Goal: Browse casually: Explore the website without a specific task or goal

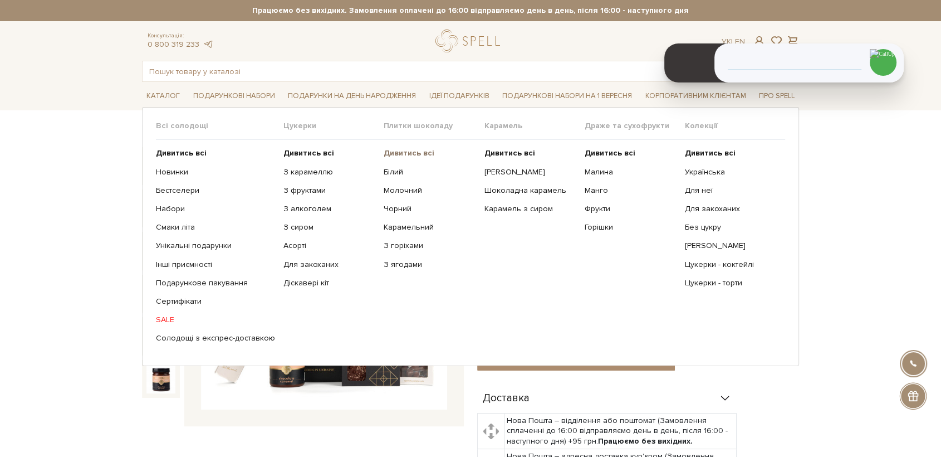
click at [397, 155] on b "Дивитись всі" at bounding box center [409, 152] width 51 height 9
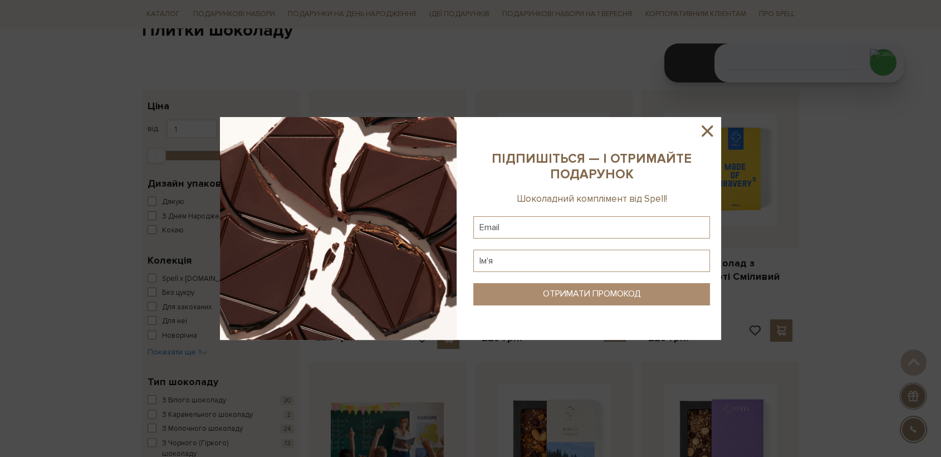
drag, startPoint x: 714, startPoint y: 131, endPoint x: 717, endPoint y: 9, distance: 122.0
click at [717, 126] on div at bounding box center [470, 228] width 501 height 223
click at [707, 131] on icon at bounding box center [707, 130] width 11 height 11
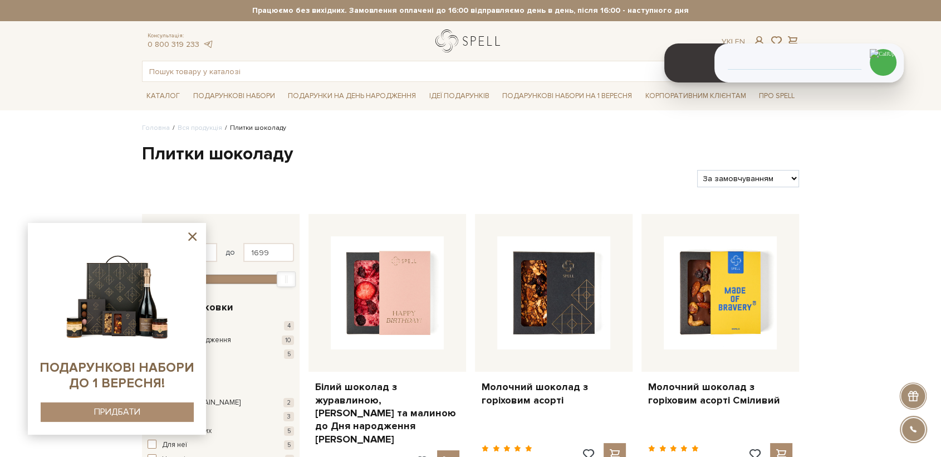
click at [474, 38] on link "logo" at bounding box center [470, 41] width 70 height 23
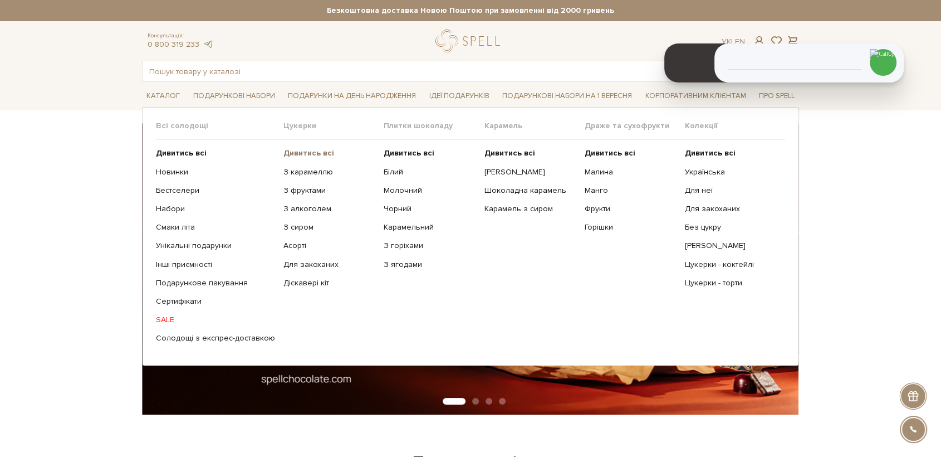
click at [303, 157] on link "Дивитись всі" at bounding box center [329, 153] width 92 height 10
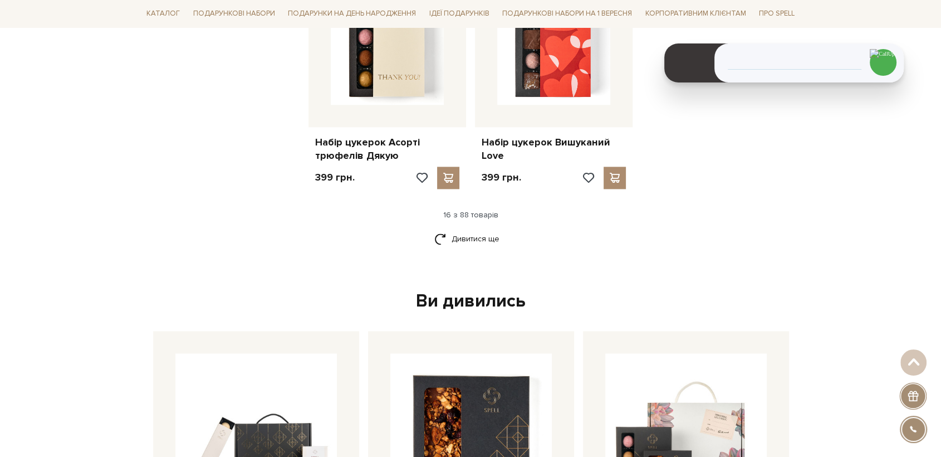
scroll to position [1429, 0]
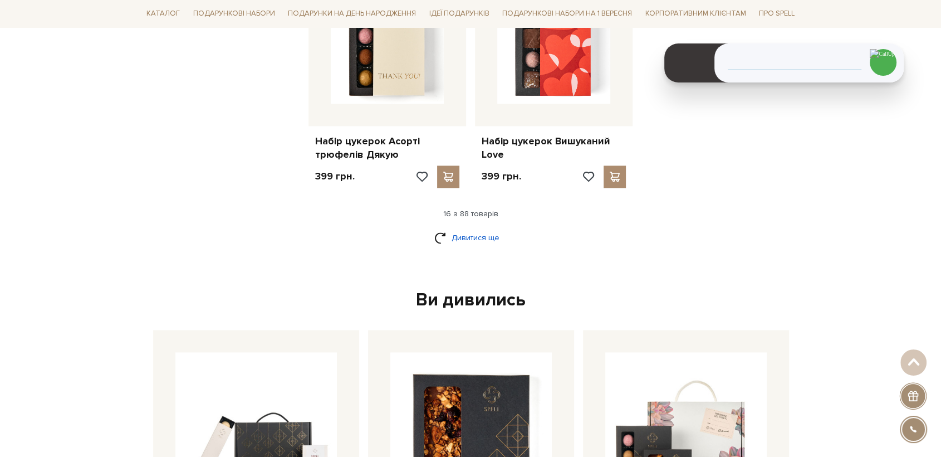
click at [466, 242] on link "Дивитися ще" at bounding box center [470, 237] width 72 height 19
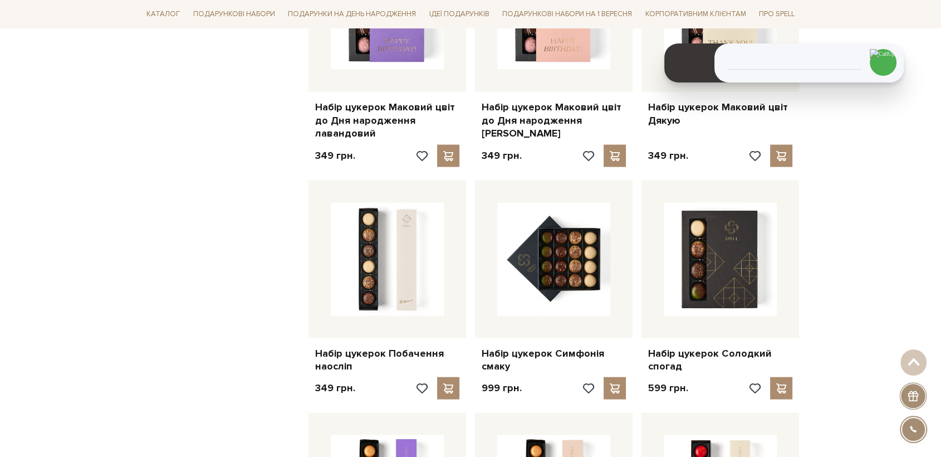
scroll to position [2196, 0]
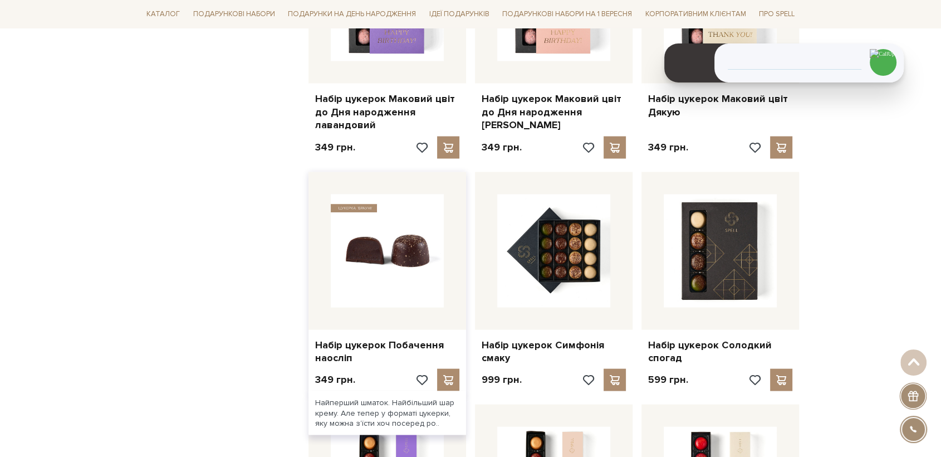
click at [441, 268] on img at bounding box center [387, 250] width 113 height 113
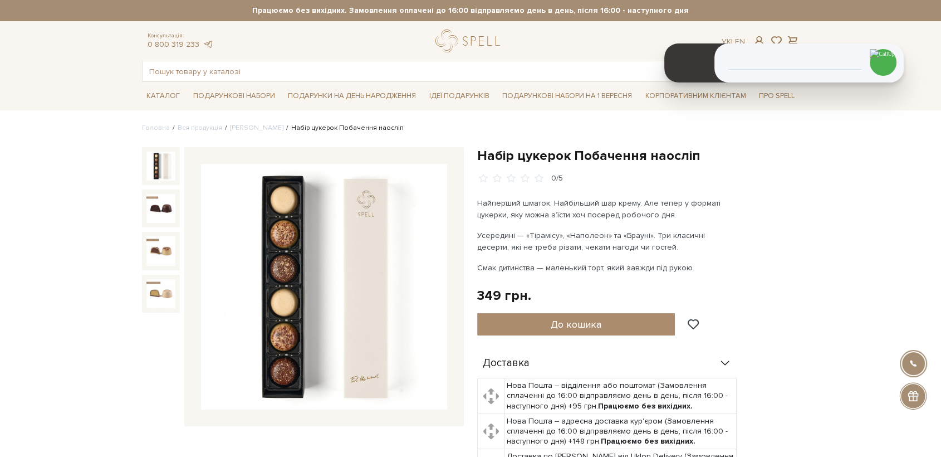
click at [329, 257] on img at bounding box center [324, 287] width 246 height 246
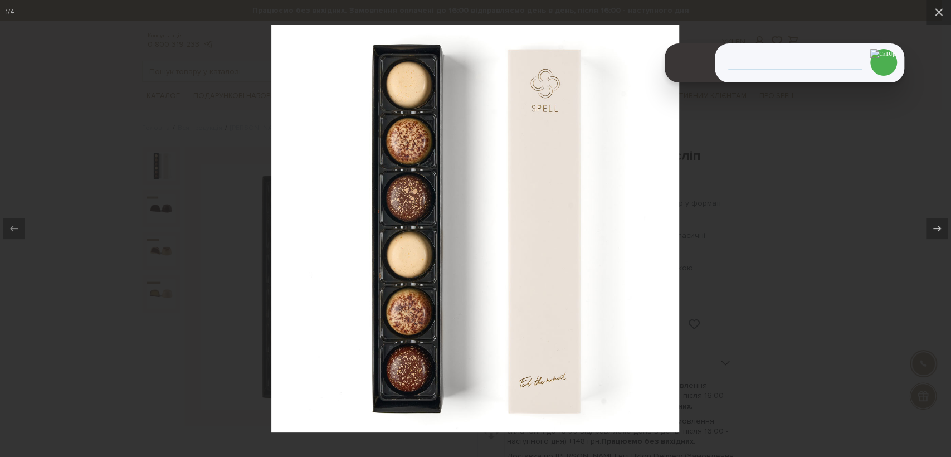
click at [176, 315] on div at bounding box center [475, 228] width 951 height 457
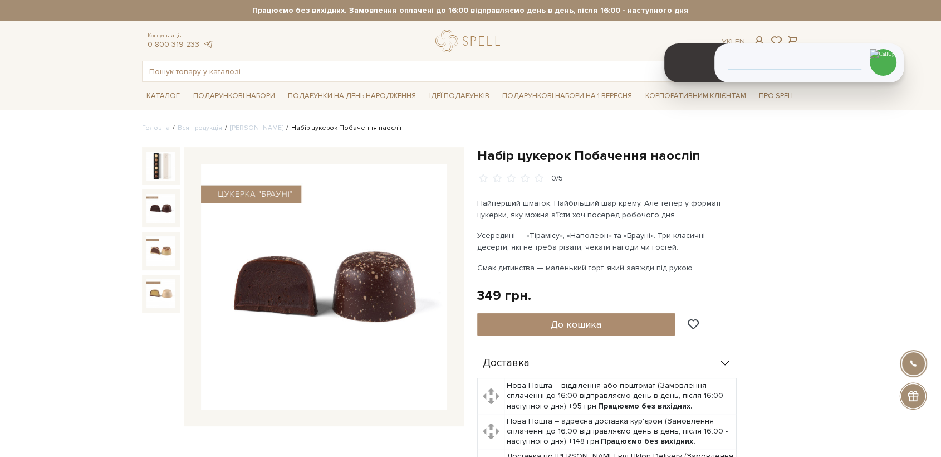
click at [170, 204] on img at bounding box center [160, 208] width 29 height 29
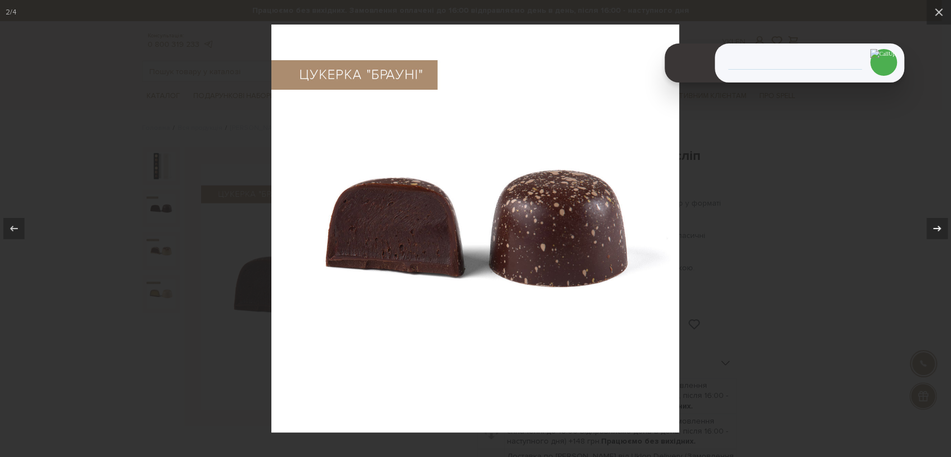
click at [933, 222] on icon at bounding box center [936, 228] width 13 height 13
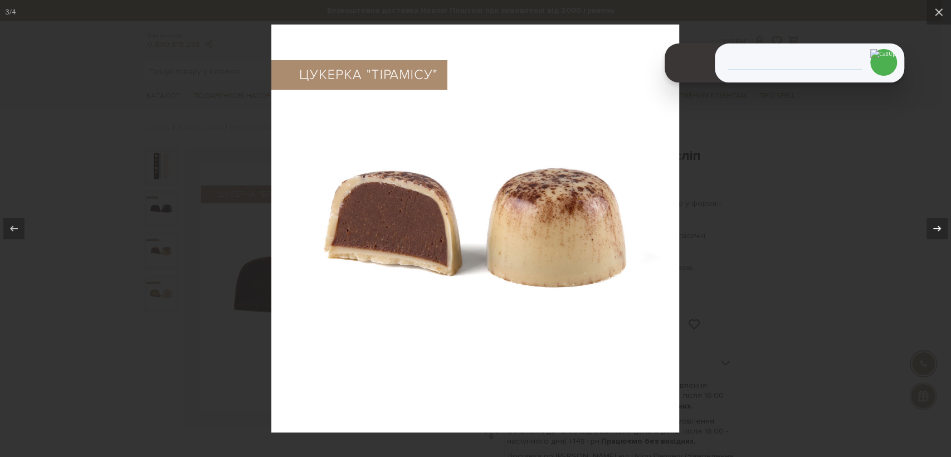
click at [939, 226] on icon at bounding box center [936, 228] width 13 height 13
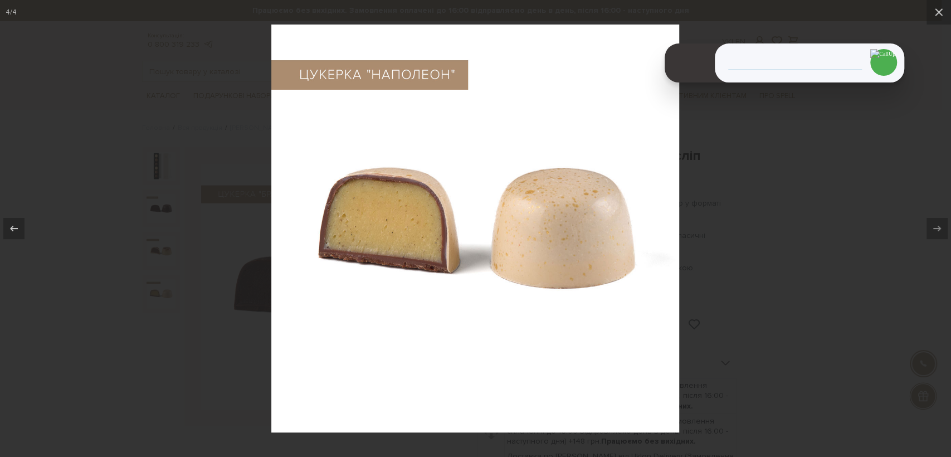
click at [737, 276] on div at bounding box center [475, 228] width 951 height 457
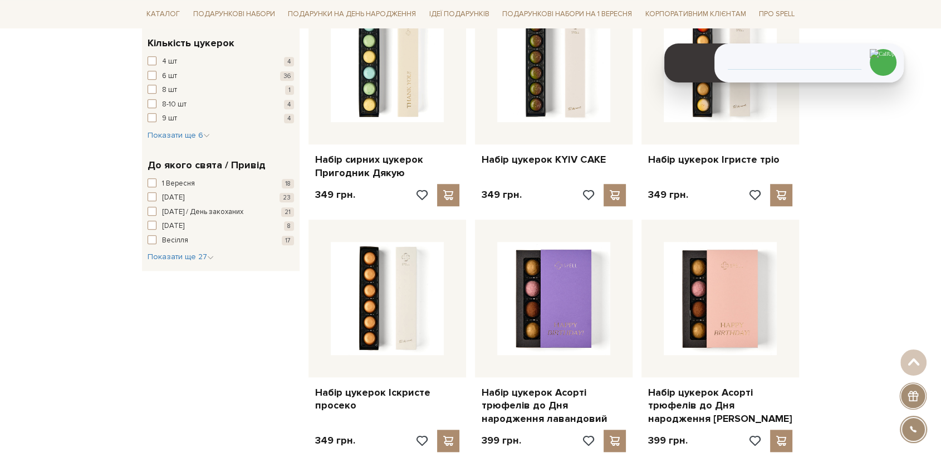
scroll to position [928, 0]
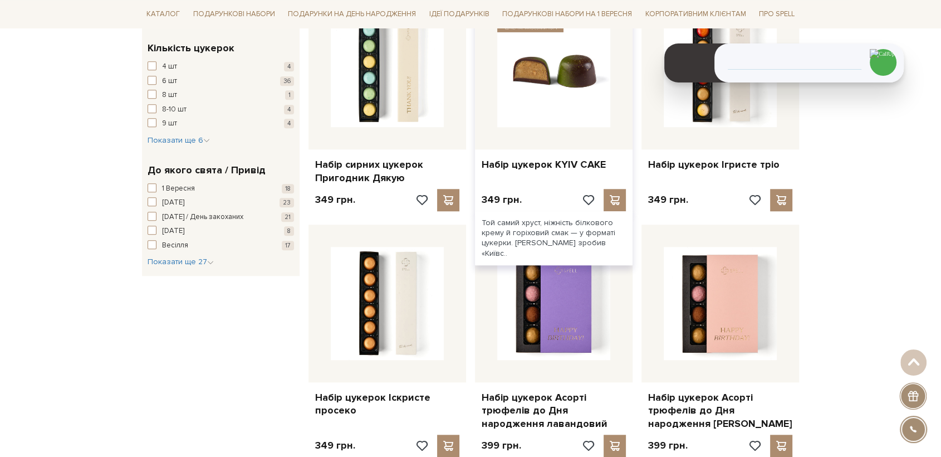
click at [566, 42] on img at bounding box center [553, 70] width 113 height 113
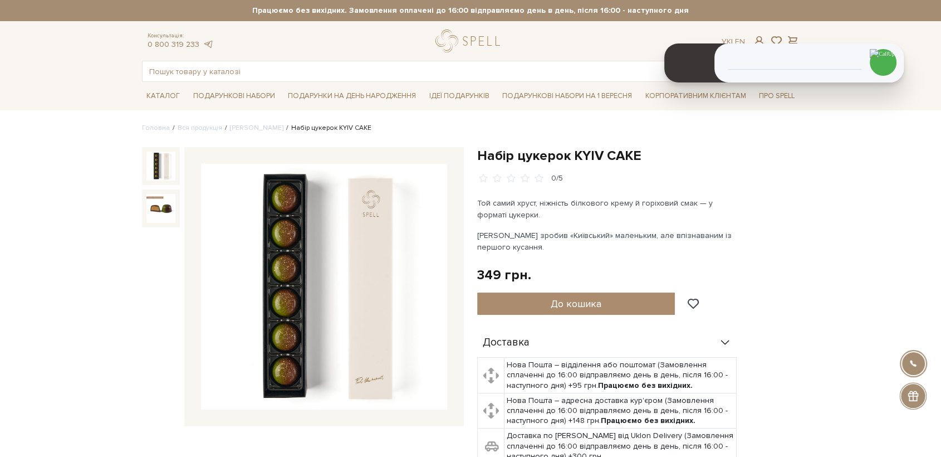
click at [303, 287] on img at bounding box center [324, 287] width 246 height 246
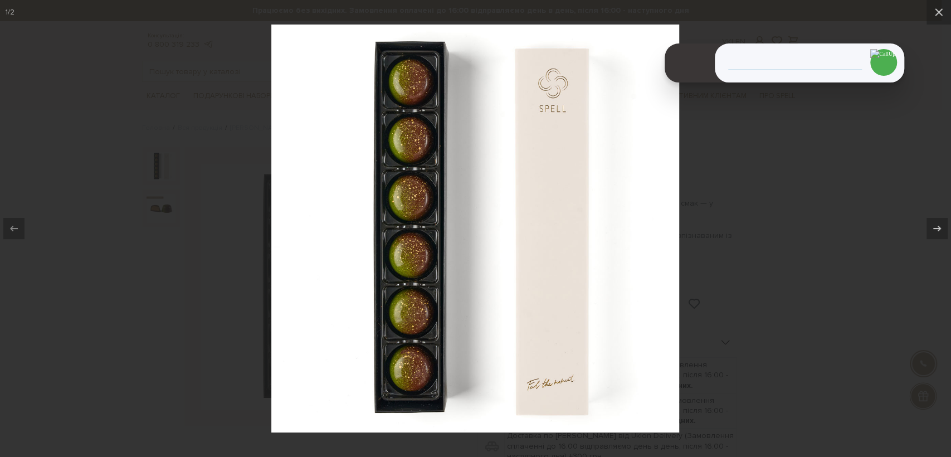
click at [176, 255] on div at bounding box center [475, 228] width 951 height 457
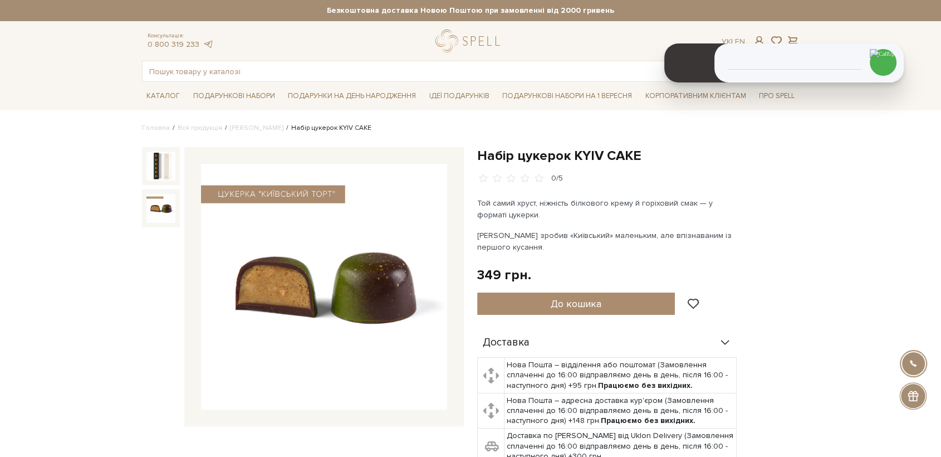
click at [303, 274] on img at bounding box center [324, 287] width 246 height 246
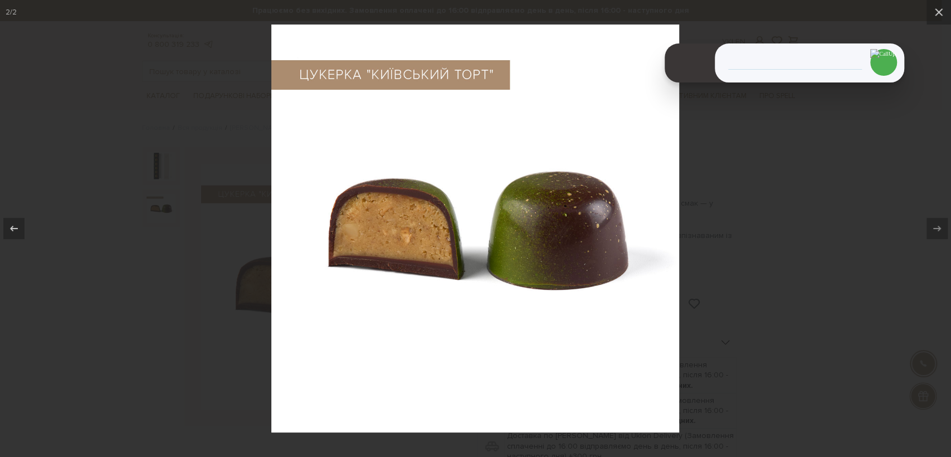
drag, startPoint x: 202, startPoint y: 307, endPoint x: 182, endPoint y: 121, distance: 186.5
click at [204, 292] on div at bounding box center [475, 228] width 951 height 457
drag, startPoint x: 84, startPoint y: 179, endPoint x: 96, endPoint y: 177, distance: 12.5
click at [85, 179] on div at bounding box center [475, 228] width 951 height 457
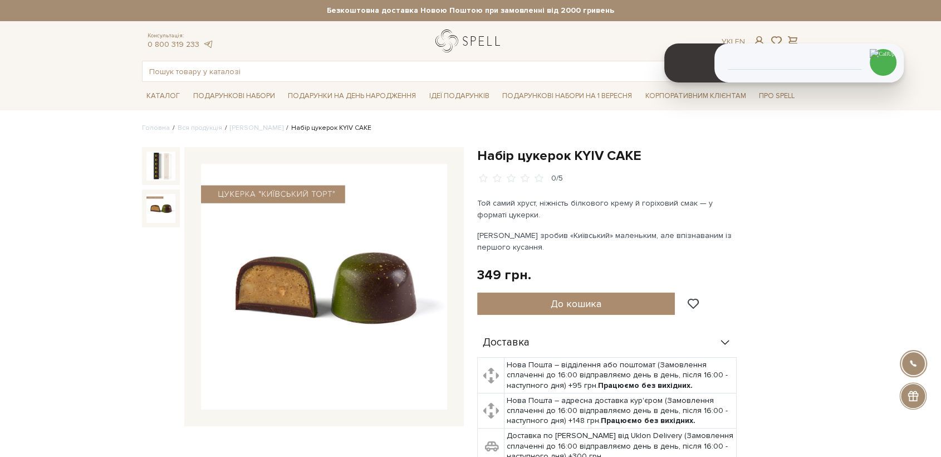
drag, startPoint x: 487, startPoint y: 34, endPoint x: 478, endPoint y: 39, distance: 10.2
click at [487, 35] on link "logo" at bounding box center [470, 41] width 70 height 23
